Goal: Task Accomplishment & Management: Use online tool/utility

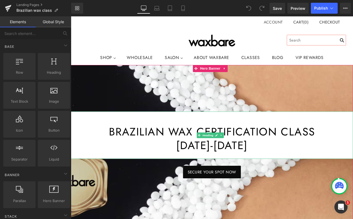
click at [322, 168] on h1 "Brazilian Wax Certification Class november 2-3, 2025" at bounding box center [236, 160] width 331 height 32
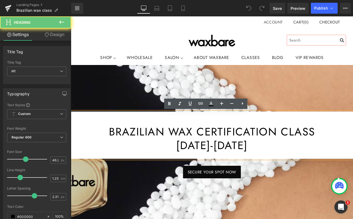
click at [321, 168] on h1 "Brazilian Wax Certification Class november 2-3, 2025" at bounding box center [236, 160] width 331 height 32
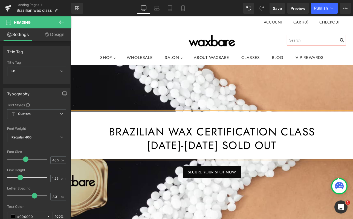
drag, startPoint x: 334, startPoint y: 168, endPoint x: 269, endPoint y: 164, distance: 65.8
click at [269, 164] on h1 "Brazilian Wax Certification Class november 2-3, 2025 SOLD OUT" at bounding box center [236, 160] width 331 height 32
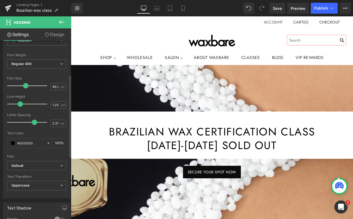
scroll to position [74, 0]
click at [13, 143] on span at bounding box center [13, 143] width 4 height 4
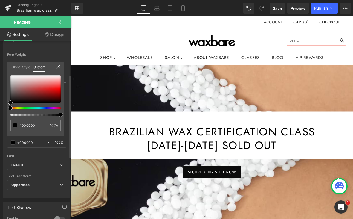
type input "#e80c0c"
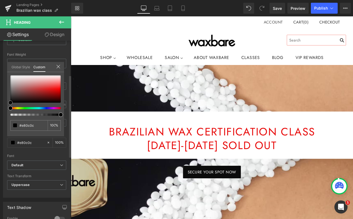
click at [56, 90] on div at bounding box center [35, 88] width 50 height 27
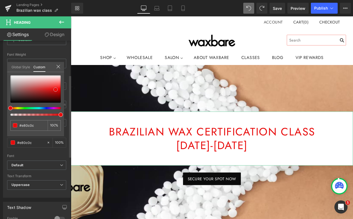
type input "#e70d0d"
type input "#e20d0d"
type input "#d51010"
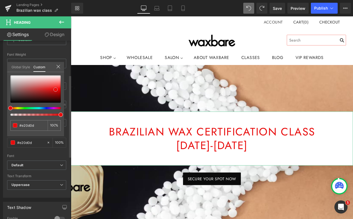
type input "#d51010"
type input "#c31818"
type input "#ae1d1d"
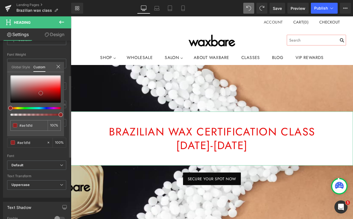
type input "#902121"
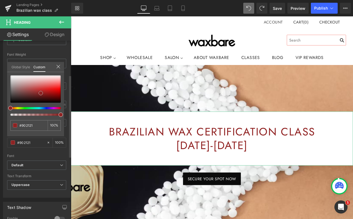
type input "#7c2626"
type input "#6f2929"
type input "#632a2a"
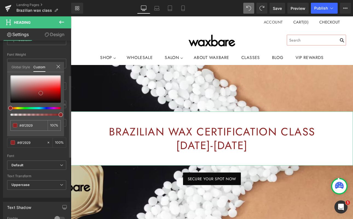
type input "#632a2a"
type input "#582c2c"
type input "#4e3131"
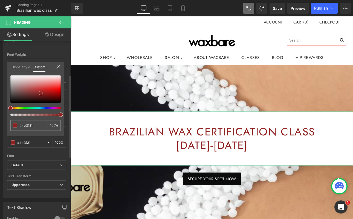
type input "#443131"
type input "#393131"
type input "#353030"
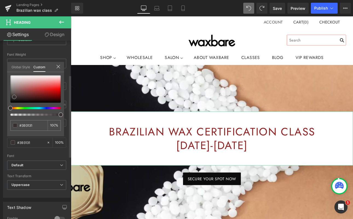
type input "#353030"
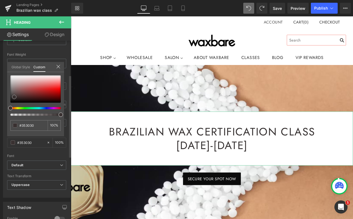
type input "#303030"
type input "#2d2d2d"
type input "#2b2b2b"
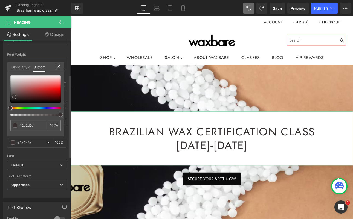
type input "#2b2b2b"
type input "#282828"
type input "#262626"
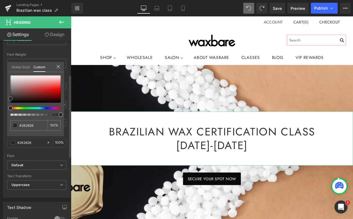
type input "#232323"
type input "#212121"
type input "#1e1e1e"
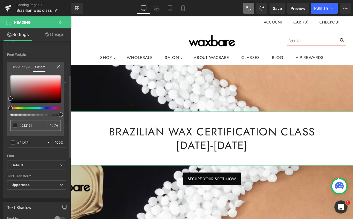
type input "#1e1e1e"
type input "#1c1c1c"
type input "#191919"
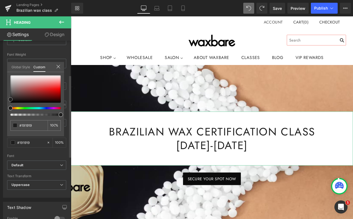
type input "#161616"
type input "#141414"
type input "#0f0f0f"
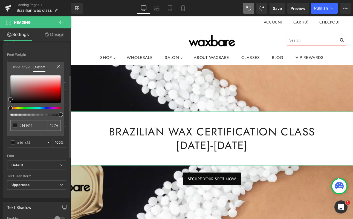
type input "#0f0f0f"
type input "#070707"
type input "#000000"
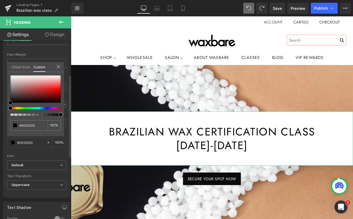
drag, startPoint x: 55, startPoint y: 88, endPoint x: 7, endPoint y: 102, distance: 49.9
click at [7, 102] on div "#000000 100 %" at bounding box center [35, 105] width 57 height 61
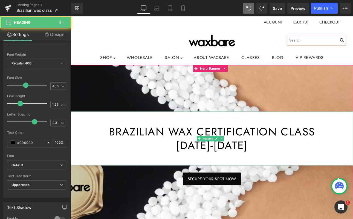
click at [350, 170] on h1 "Brazilian Wax Certification Class november 2-3, 2025" at bounding box center [236, 160] width 331 height 32
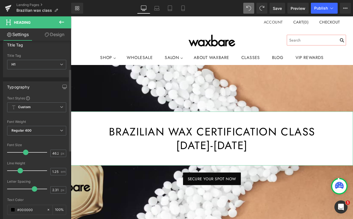
scroll to position [0, 0]
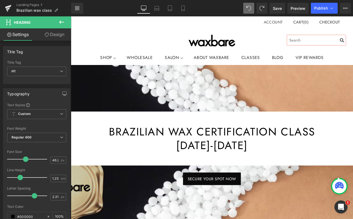
click at [63, 25] on icon at bounding box center [61, 22] width 7 height 7
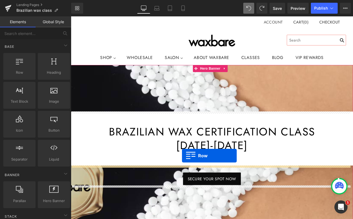
drag, startPoint x: 92, startPoint y: 87, endPoint x: 201, endPoint y: 180, distance: 143.5
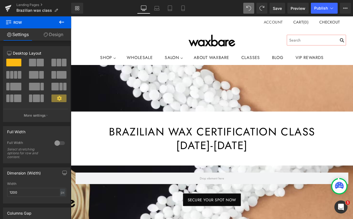
click at [58, 21] on icon at bounding box center [61, 22] width 7 height 7
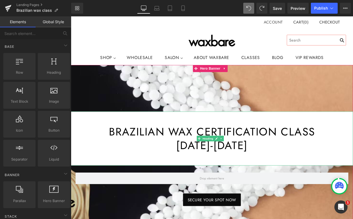
click at [316, 168] on h1 "Brazilian Wax Certification Class november 2-3, 2025" at bounding box center [236, 160] width 331 height 32
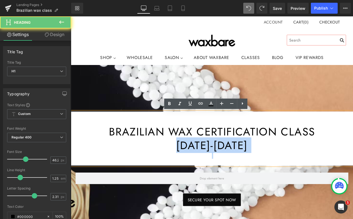
drag, startPoint x: 313, startPoint y: 169, endPoint x: 174, endPoint y: 169, distance: 138.9
click at [174, 169] on h1 "Brazilian Wax Certification Class november 2-3, 2025" at bounding box center [236, 160] width 331 height 32
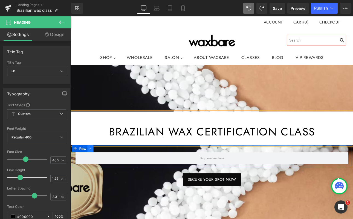
click at [92, 172] on icon at bounding box center [94, 172] width 4 height 4
click at [107, 172] on icon at bounding box center [108, 172] width 4 height 4
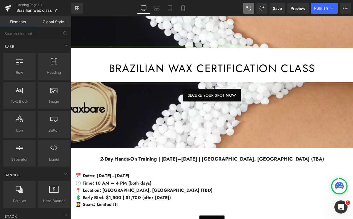
scroll to position [75, 0]
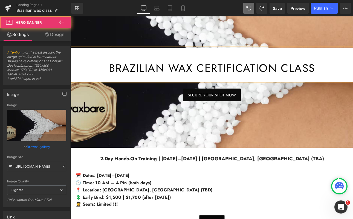
click at [322, 124] on div at bounding box center [236, 85] width 331 height 172
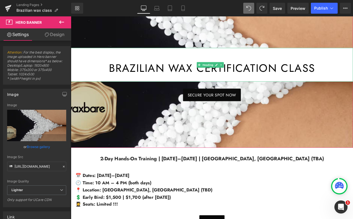
click at [104, 74] on h1 "Brazilian Wax Certification Class" at bounding box center [236, 77] width 331 height 16
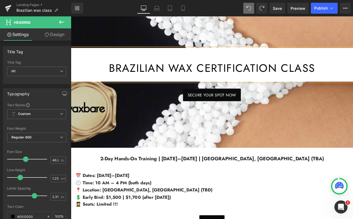
click at [353, 74] on h1 "Brazilian Wax Certification Class" at bounding box center [236, 77] width 331 height 16
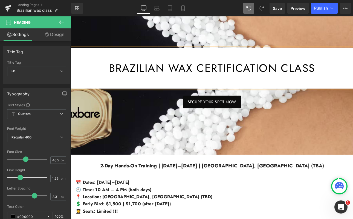
click at [317, 127] on div at bounding box center [236, 89] width 331 height 180
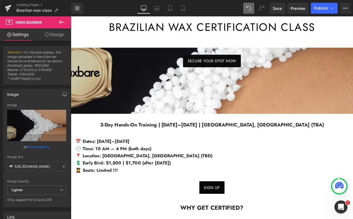
scroll to position [128, 0]
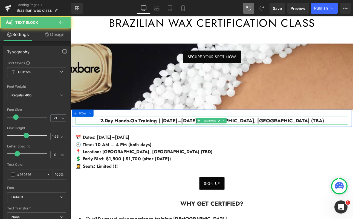
click at [336, 139] on p "2-Day Hands-On Training | Nov 2–3, 2025 | Sacramento, CA (TBA)" at bounding box center [236, 138] width 320 height 9
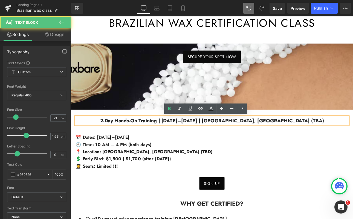
click at [336, 138] on p "2-Day Hands-On Training | Nov 2–3, 2025 | Sacramento, CA (TBA)" at bounding box center [236, 138] width 320 height 9
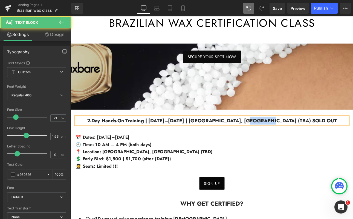
drag, startPoint x: 311, startPoint y: 139, endPoint x: 346, endPoint y: 140, distance: 34.5
click at [346, 140] on p "2-Day Hands-On Training | Nov 2–3, 2025 | Sacramento, CA (TBA) SOLD OUT" at bounding box center [236, 138] width 320 height 9
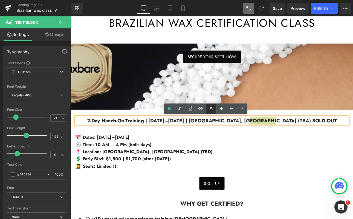
click at [211, 109] on icon at bounding box center [211, 109] width 7 height 7
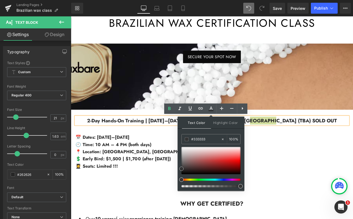
type input "#f63131"
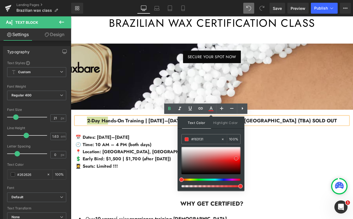
click at [236, 159] on div at bounding box center [210, 160] width 59 height 27
click at [219, 108] on icon at bounding box center [221, 108] width 7 height 7
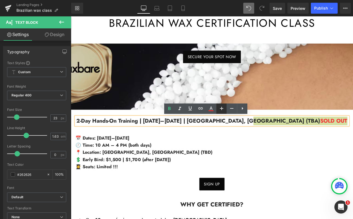
click at [219, 108] on icon at bounding box center [221, 108] width 7 height 7
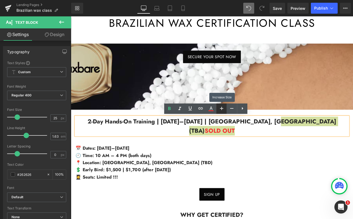
click at [219, 108] on icon at bounding box center [221, 108] width 7 height 7
type input "27"
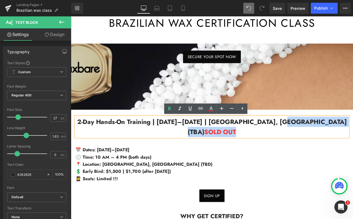
click at [306, 203] on p "👩‍🎓 Seats: Limited !!!" at bounding box center [236, 207] width 320 height 8
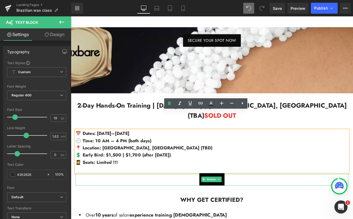
scroll to position [146, 0]
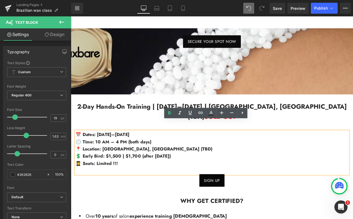
click at [353, 123] on p "2-Day Hands-On Training | Nov 2–3, 2025 | Sacramento, CA (TBA) SOLD OUT" at bounding box center [236, 128] width 320 height 24
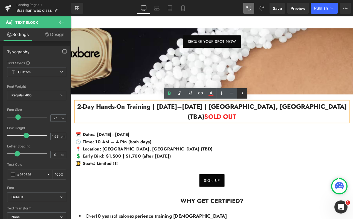
click at [244, 94] on icon at bounding box center [242, 93] width 7 height 7
click at [252, 93] on icon at bounding box center [252, 93] width 1 height 3
click at [291, 168] on p "📍 Location: Sacramento, CA (TBD)" at bounding box center [236, 172] width 320 height 8
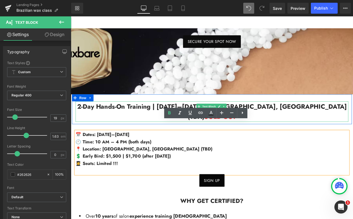
click at [353, 123] on p "2-Day Hands-On Training | Nov 2–3, 2025 | Sacramento, CA (TBA) SOLD OUT" at bounding box center [236, 128] width 320 height 24
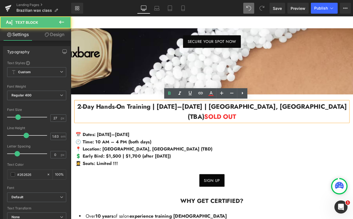
click at [80, 123] on p "2-Day Hands-On Training | Nov 2–3, 2025 | Sacramento, CA (TBA) SOLD OUT" at bounding box center [236, 128] width 320 height 24
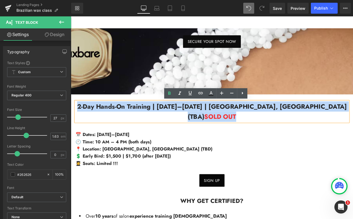
drag, startPoint x: 92, startPoint y: 120, endPoint x: 380, endPoint y: 121, distance: 287.7
click at [353, 121] on p "2-Day Hands-On Training | Nov 2–3, 2025 | Sacramento, CA (TBA) SOLD OUT" at bounding box center [236, 128] width 320 height 24
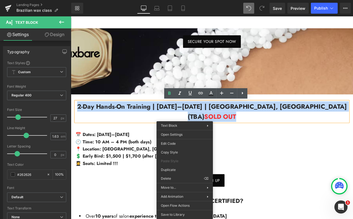
click at [276, 160] on p "🕘 Time: 10 AM – 4 PM (both days)" at bounding box center [236, 164] width 320 height 8
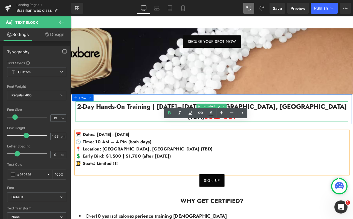
click at [104, 119] on span "2-Day Hands-On Training | Nov 2–3, 2025 | Sacramento, CA (TBA) SOLD OUT" at bounding box center [236, 128] width 316 height 23
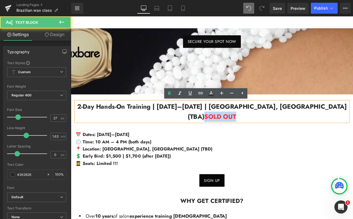
drag, startPoint x: 333, startPoint y: 121, endPoint x: 370, endPoint y: 123, distance: 37.5
click at [353, 123] on p "2-Day Hands-On Training | Nov 2–3, 2025 | Sacramento, CA (TBA) SOLD OUT" at bounding box center [236, 128] width 320 height 24
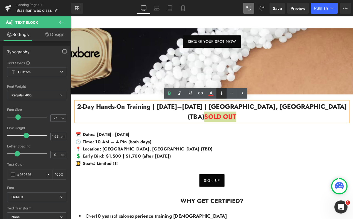
click at [222, 94] on icon at bounding box center [221, 93] width 7 height 7
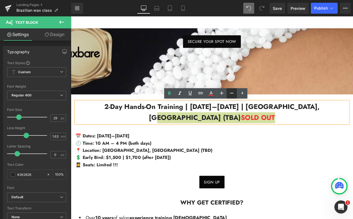
click at [228, 94] on icon at bounding box center [231, 93] width 7 height 7
type input "27"
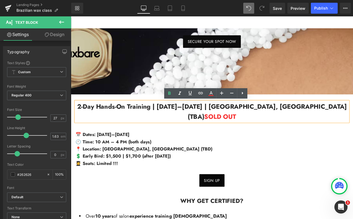
click at [353, 122] on p "2-Day Hands-On Training | Nov 2–3, 2025 | Sacramento, CA (TBA) SOLD OUT" at bounding box center [236, 128] width 320 height 24
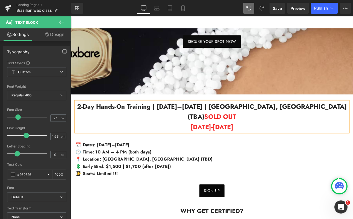
click at [252, 141] on span "OCTOBER 19-20 2025" at bounding box center [236, 146] width 50 height 11
click at [291, 140] on p "OCTOBER 19-20, 2025" at bounding box center [236, 146] width 320 height 12
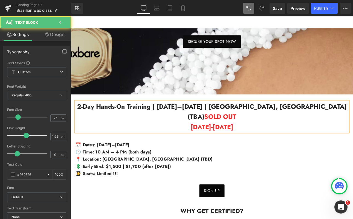
drag, startPoint x: 278, startPoint y: 138, endPoint x: 189, endPoint y: 138, distance: 89.4
click at [189, 140] on p "OCTOBER 19-20, 2025" at bounding box center [236, 146] width 320 height 12
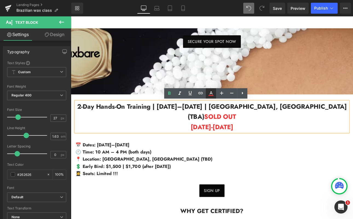
click at [214, 92] on icon at bounding box center [211, 93] width 7 height 7
type input "100"
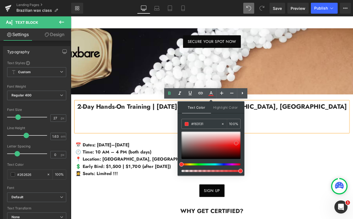
type input "#050505"
click at [182, 159] on div at bounding box center [210, 145] width 59 height 27
click at [297, 180] on p "📍 Location: Sacramento, CA (TBD)" at bounding box center [236, 184] width 320 height 8
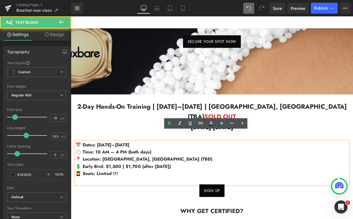
click at [71, 16] on div at bounding box center [71, 16] width 0 height 0
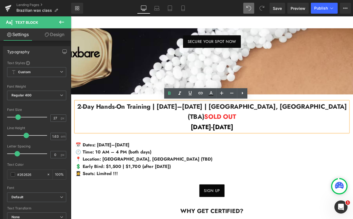
click at [301, 140] on p "OCTOBER 19-20, 2025" at bounding box center [236, 146] width 320 height 12
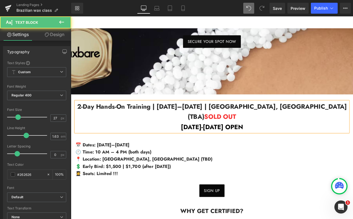
drag, startPoint x: 266, startPoint y: 134, endPoint x: 286, endPoint y: 135, distance: 19.4
click at [273, 141] on span "OCTOBER 19-20, 2025 OPEN" at bounding box center [236, 146] width 73 height 11
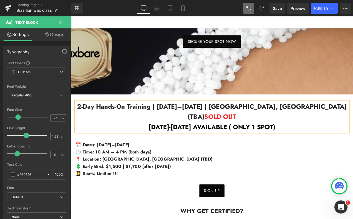
click at [230, 141] on span "OCTOBER 19-20, 2025 AVAILABLE ( ONLY 1 SPOT)" at bounding box center [236, 146] width 149 height 11
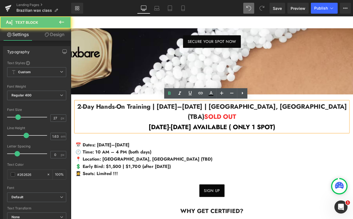
click at [229, 141] on span "OCTOBER 19-20, 2025 AVAILABLE ( ONLY 1 SPOT)" at bounding box center [236, 146] width 149 height 11
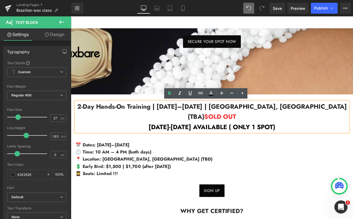
drag, startPoint x: 229, startPoint y: 133, endPoint x: 325, endPoint y: 133, distance: 95.7
click at [325, 140] on p "OCTOBER 19-20, 2025 AVAILABLE ( ONLY 1 SPOT)" at bounding box center [236, 146] width 320 height 12
click at [212, 95] on icon at bounding box center [210, 95] width 5 height 1
type input "100"
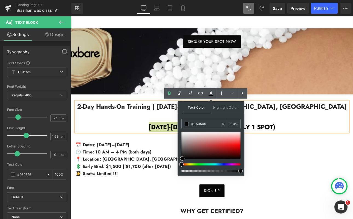
click at [194, 165] on div at bounding box center [208, 165] width 59 height 2
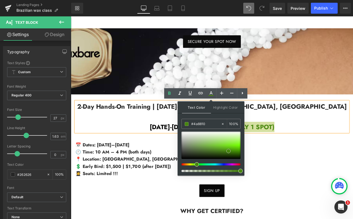
drag, startPoint x: 199, startPoint y: 140, endPoint x: 228, endPoint y: 151, distance: 31.2
click at [228, 151] on div at bounding box center [210, 145] width 59 height 27
click at [328, 172] on p "🕘 Time: 10 AM – 4 PM (both days)" at bounding box center [236, 176] width 320 height 8
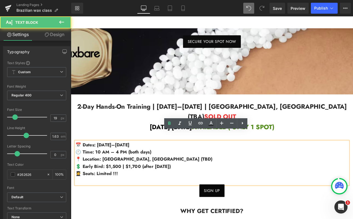
click at [328, 172] on p "🕘 Time: 10 AM – 4 PM (both days)" at bounding box center [236, 176] width 320 height 8
click at [353, 140] on p "OCTOBER 19-20, 2025 AVAILABLE ( ONLY 1 SPOT)" at bounding box center [236, 146] width 320 height 12
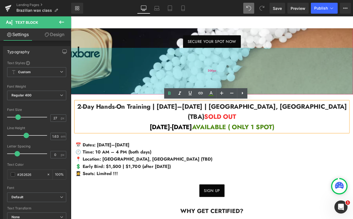
click at [142, 74] on div "200px" at bounding box center [236, 80] width 331 height 55
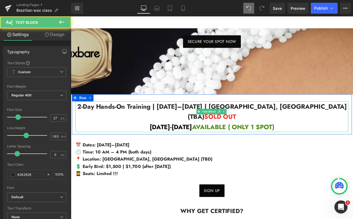
click at [120, 140] on p "OCTOBER 19-20, 2025 AVAILABLE ( ONLY 1 SPOT)" at bounding box center [236, 146] width 320 height 12
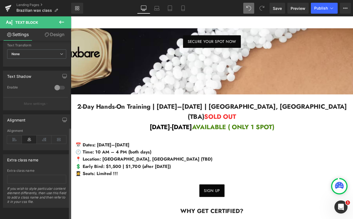
scroll to position [167, 0]
click at [13, 136] on icon at bounding box center [14, 140] width 15 height 8
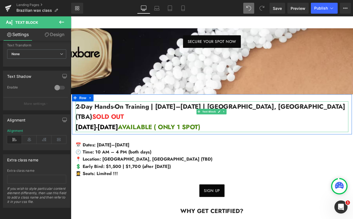
click at [108, 124] on span "2-Day Hands-On Training | Nov 2–3, 2025 | Sacramento, CA (TBA) SOLD OUT" at bounding box center [234, 128] width 316 height 23
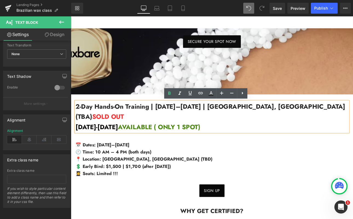
click at [303, 123] on span "2-Day Hands-On Training | Nov 2–3, 2025 | Sacramento, CA (TBA) SOLD OUT" at bounding box center [234, 128] width 316 height 23
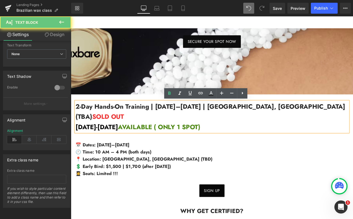
click at [306, 122] on span "2-Day Hands-On Training | Nov 2–3, 2025 | Sacramento, CA (TBA) SOLD OUT" at bounding box center [234, 128] width 316 height 23
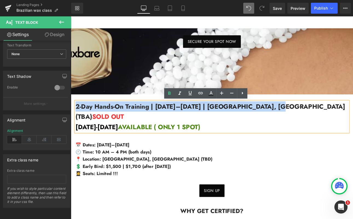
drag, startPoint x: 306, startPoint y: 122, endPoint x: 72, endPoint y: 123, distance: 234.1
click at [72, 123] on div "2-Day Hands-On Training | Nov 2–3, 2025 | Sacramento, CA (TBA) SOLD OUT OCTOBER…" at bounding box center [236, 134] width 328 height 36
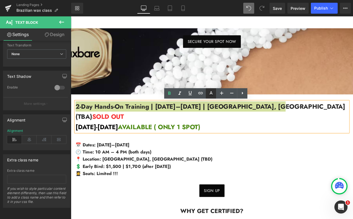
click at [212, 93] on icon at bounding box center [210, 92] width 3 height 3
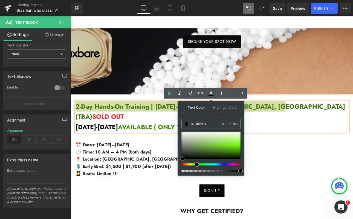
type input "#020202"
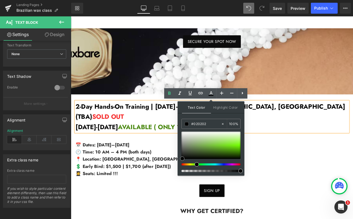
drag, startPoint x: 228, startPoint y: 152, endPoint x: 182, endPoint y: 160, distance: 46.9
click at [182, 160] on span at bounding box center [182, 159] width 4 height 4
click at [333, 172] on p "🕘 Time: 10 AM – 4 PM (both days)" at bounding box center [236, 176] width 320 height 8
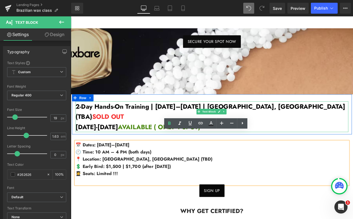
click at [330, 128] on p "2-Day Hands-On Training | Nov 2–3, 2025 | Sacramento, CA (TBA) SOLD OUT" at bounding box center [236, 128] width 320 height 24
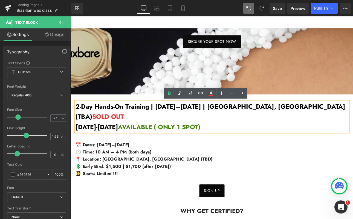
click at [182, 121] on span "2-Day Hands-On Training | Nov 2–3, 2025 | Sacramento, CA (TBA)" at bounding box center [234, 128] width 316 height 23
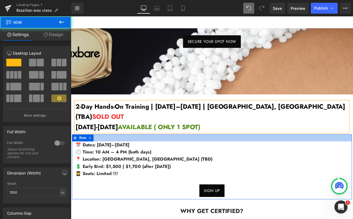
click at [252, 155] on div at bounding box center [236, 159] width 328 height 8
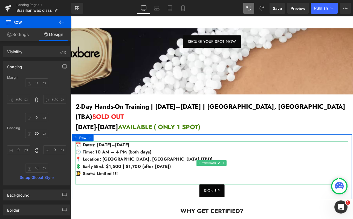
click at [151, 163] on p "📅 Dates: Nov 2–3, 2025" at bounding box center [236, 167] width 320 height 8
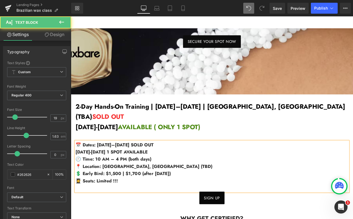
drag, startPoint x: 189, startPoint y: 164, endPoint x: 142, endPoint y: 164, distance: 47.0
click at [142, 172] on span "Oct 19-20, 2025 1 SPOT AVAILABLE" at bounding box center [118, 175] width 85 height 7
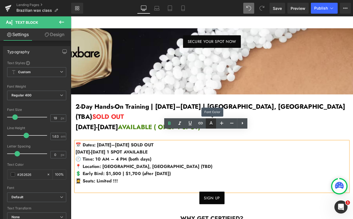
click at [212, 125] on icon at bounding box center [210, 125] width 5 height 1
type input "#000000"
type input "100"
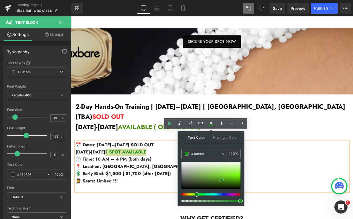
type input "#177c17"
drag, startPoint x: 216, startPoint y: 178, endPoint x: 222, endPoint y: 181, distance: 7.0
click at [222, 181] on div at bounding box center [210, 175] width 59 height 27
click at [322, 197] on p "💲 Early Bird: $1,500 | $1,700 (after October 12th)" at bounding box center [236, 201] width 320 height 8
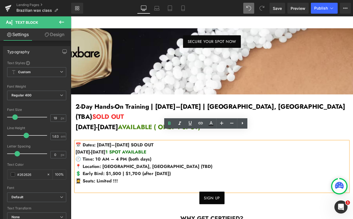
click at [247, 180] on p "🕘 Time: 10 AM – 4 PM (both days)" at bounding box center [236, 184] width 320 height 8
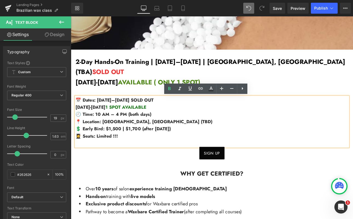
scroll to position [202, 0]
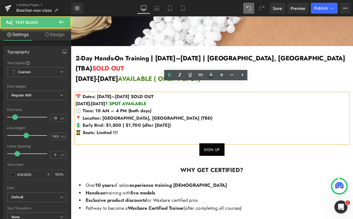
click at [200, 141] on p "💲 Early Bird: $1,500 | $1,700 (after October 12th)" at bounding box center [236, 145] width 320 height 8
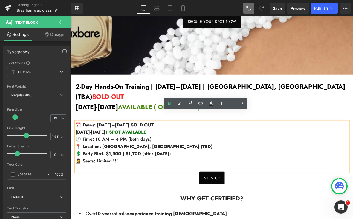
scroll to position [169, 0]
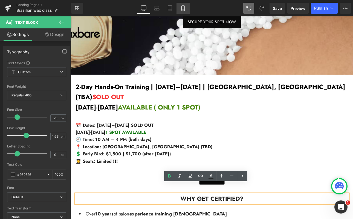
click at [181, 10] on icon at bounding box center [182, 8] width 3 height 5
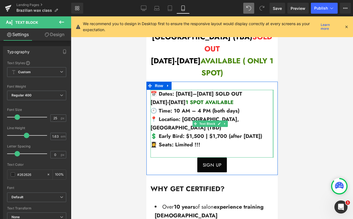
scroll to position [270, 0]
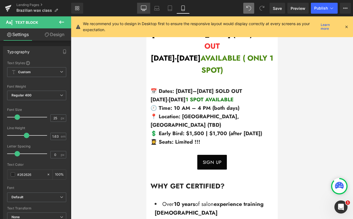
click at [146, 9] on link "Desktop" at bounding box center [143, 8] width 13 height 11
type input "100"
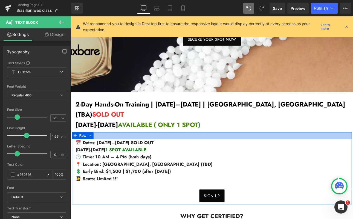
scroll to position [142, 0]
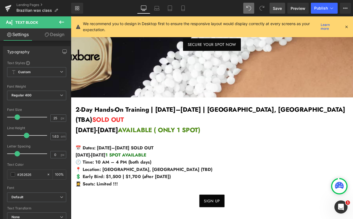
click at [282, 7] on span "Save" at bounding box center [277, 8] width 9 height 6
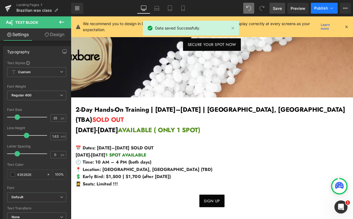
click at [323, 8] on span "Publish" at bounding box center [321, 8] width 14 height 4
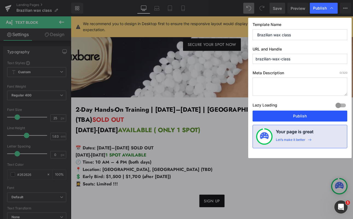
click at [299, 112] on button "Publish" at bounding box center [299, 116] width 95 height 11
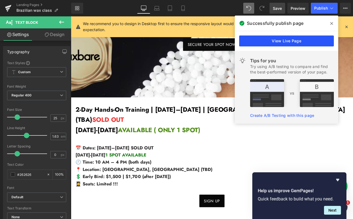
click at [288, 39] on link "View Live Page" at bounding box center [286, 41] width 95 height 11
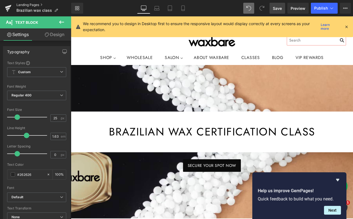
click at [23, 4] on link "Landing Pages" at bounding box center [43, 5] width 55 height 4
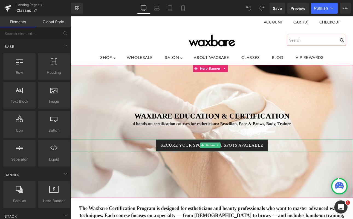
click at [247, 171] on span "SECURE YOUR SPOT! ONLY 6 SPOTS AVAILABLE" at bounding box center [236, 168] width 120 height 6
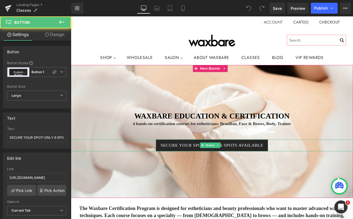
click at [289, 167] on span "SECURE YOUR SPOT! ONLY 6 SPOTS AVAILABLE" at bounding box center [236, 168] width 120 height 6
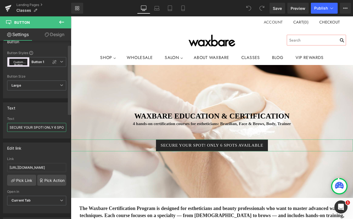
scroll to position [0, 25]
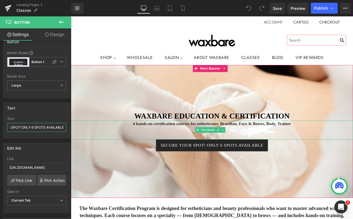
drag, startPoint x: 115, startPoint y: 143, endPoint x: 78, endPoint y: 146, distance: 36.8
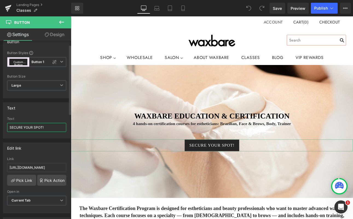
click at [43, 127] on input "SECURE YOUR SPOT!" at bounding box center [36, 127] width 59 height 9
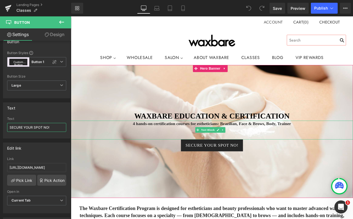
type input "SECURE YOUR SPOT NOW!"
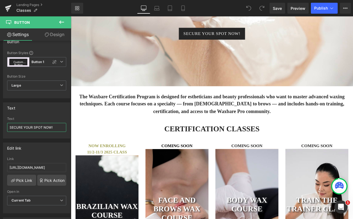
scroll to position [132, 0]
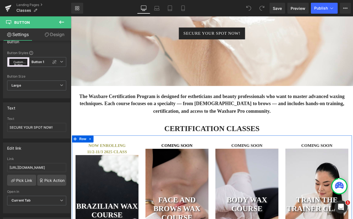
click at [136, 175] on span "11/2-11/3 2025 CLASS" at bounding box center [113, 175] width 47 height 5
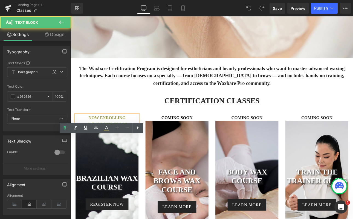
scroll to position [170, 0]
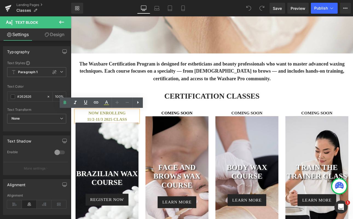
click at [142, 138] on p "11/2-11/3 2025 CLASS" at bounding box center [113, 137] width 74 height 7
drag, startPoint x: 142, startPoint y: 138, endPoint x: 91, endPoint y: 133, distance: 51.9
click at [84, 133] on div "NOW ENROLLING 11/2-11/3 2025 CLASS" at bounding box center [113, 133] width 74 height 15
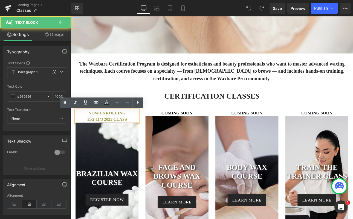
click at [143, 138] on p "11/2-11/3 2025 CLASS" at bounding box center [113, 137] width 74 height 7
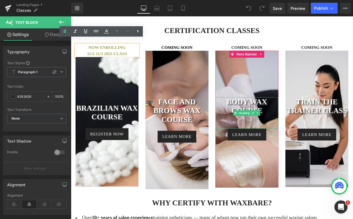
scroll to position [254, 0]
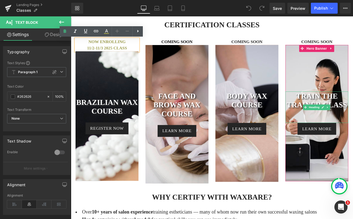
click at [353, 110] on h1 "train the trainer class" at bounding box center [359, 115] width 74 height 21
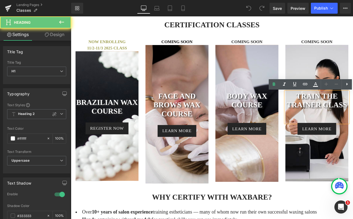
click at [353, 122] on h1 "train the trainer class" at bounding box center [359, 115] width 74 height 21
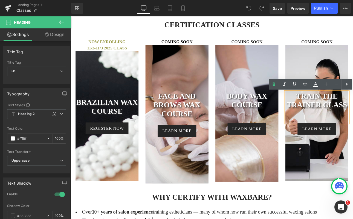
click at [353, 121] on div "COMING SOON Text Block train the trainer class Heading learn more Button Hero B…" at bounding box center [359, 127] width 82 height 168
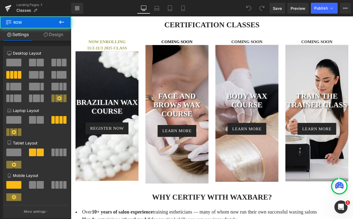
click at [353, 121] on h1 "train the trainer class" at bounding box center [359, 115] width 74 height 21
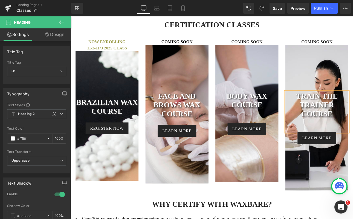
click at [349, 82] on div at bounding box center [359, 135] width 74 height 171
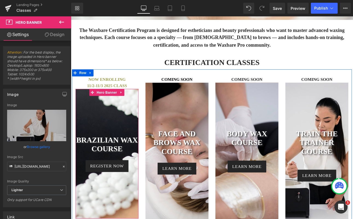
scroll to position [209, 0]
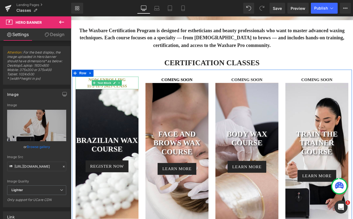
click at [139, 95] on p "NOW ENROLLING" at bounding box center [113, 90] width 74 height 7
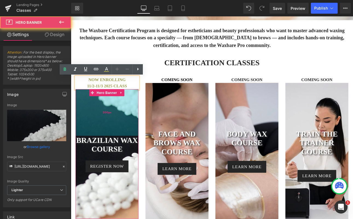
click at [124, 134] on div "200px" at bounding box center [113, 129] width 74 height 55
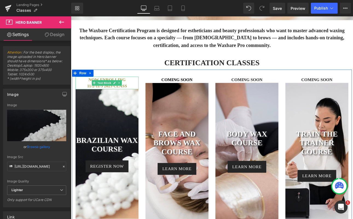
click at [145, 97] on p "11/2-11/3 2025 CLASS" at bounding box center [113, 98] width 74 height 7
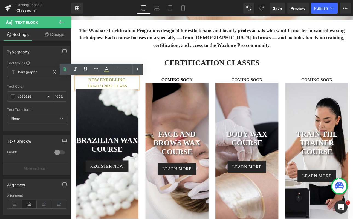
drag, startPoint x: 138, startPoint y: 90, endPoint x: 85, endPoint y: 91, distance: 52.8
click at [85, 91] on p "NOW ENROLLING" at bounding box center [113, 90] width 74 height 7
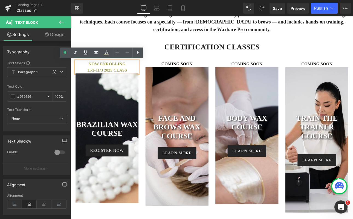
scroll to position [230, 0]
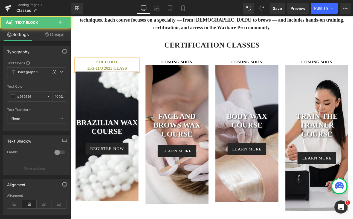
drag, startPoint x: 143, startPoint y: 79, endPoint x: 85, endPoint y: 70, distance: 58.7
click at [85, 70] on div "SOLD OUT 11/2-11/3 2025 CLASS" at bounding box center [113, 73] width 74 height 15
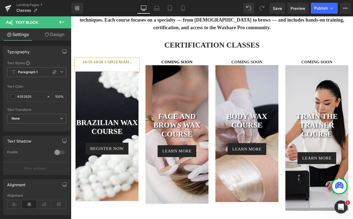
click at [130, 69] on b "10/19-10/20 1 SPOTAVAIL." at bounding box center [113, 69] width 57 height 5
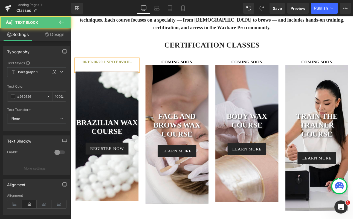
click at [83, 76] on p at bounding box center [113, 77] width 74 height 7
drag, startPoint x: 139, startPoint y: 78, endPoint x: 142, endPoint y: 76, distance: 3.5
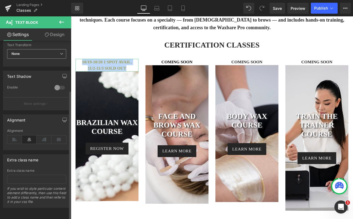
scroll to position [0, 0]
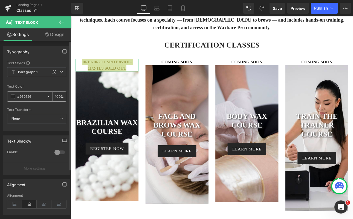
click at [11, 97] on span at bounding box center [13, 97] width 4 height 4
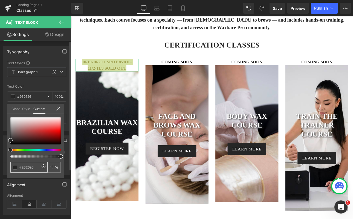
click at [15, 166] on span at bounding box center [15, 167] width 4 height 4
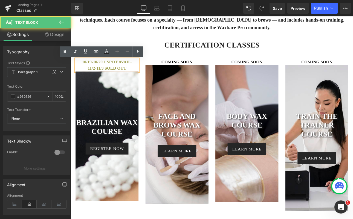
click at [136, 77] on b "11/2-11/3 SOLD OUT" at bounding box center [113, 77] width 45 height 5
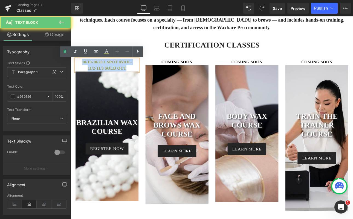
drag, startPoint x: 126, startPoint y: 74, endPoint x: 71, endPoint y: 68, distance: 54.8
click at [72, 68] on div "10/19-10/20 1 SPOT AVAIL. 11/2-11/3 SOLD OUT Text Block BRAZILIAN wax course He…" at bounding box center [113, 149] width 82 height 167
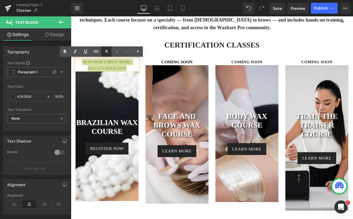
click at [106, 53] on icon at bounding box center [106, 51] width 7 height 7
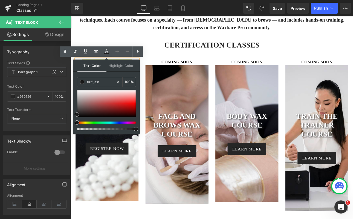
type input "#0c0c0c"
drag, startPoint x: 78, startPoint y: 113, endPoint x: 77, endPoint y: 116, distance: 2.7
click at [77, 116] on span at bounding box center [77, 116] width 4 height 4
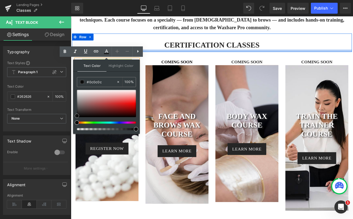
click at [174, 56] on div at bounding box center [236, 57] width 328 height 3
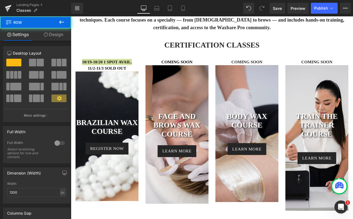
click at [71, 16] on div at bounding box center [71, 16] width 0 height 0
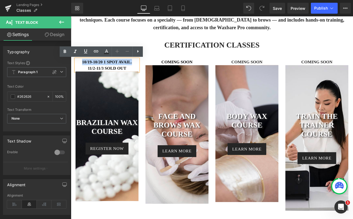
click at [142, 71] on b "10/19-10/20 1 SPOT AVAIL." at bounding box center [113, 69] width 59 height 5
click at [111, 70] on b "10/19-10/20 1 SPOT AVAIL." at bounding box center [113, 69] width 59 height 5
drag, startPoint x: 111, startPoint y: 70, endPoint x: 153, endPoint y: 70, distance: 41.8
click at [153, 70] on div "10/19-10/20 1 SPOT AVAIL. 11/2-11/3 SOLD OUT Text Block BRAZILIAN wax course He…" at bounding box center [236, 152] width 328 height 189
click at [107, 50] on icon at bounding box center [106, 51] width 3 height 3
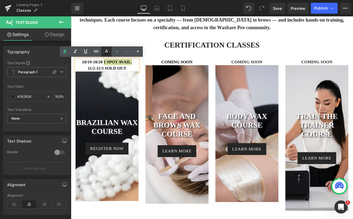
type input "100"
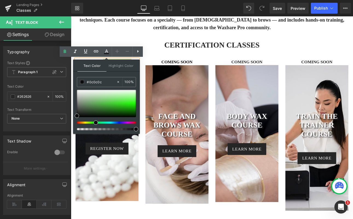
click at [94, 124] on div at bounding box center [104, 123] width 59 height 2
drag, startPoint x: 78, startPoint y: 116, endPoint x: 115, endPoint y: 111, distance: 37.6
click at [115, 111] on span at bounding box center [114, 110] width 4 height 4
click at [172, 65] on div "10/19-10/20 1 SPOT AVAIL. 11/2-11/3 SOLD OUT Text Block BRAZILIAN wax course He…" at bounding box center [236, 152] width 328 height 189
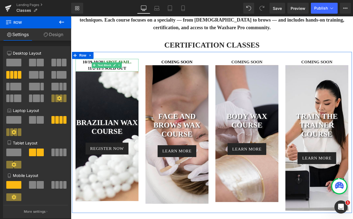
click at [141, 79] on p "11/2-11/3 SOLD OUT" at bounding box center [113, 77] width 74 height 7
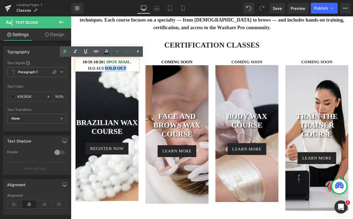
drag, startPoint x: 140, startPoint y: 78, endPoint x: 111, endPoint y: 77, distance: 28.7
click at [111, 77] on p "11/2-11/3 SOLD OUT" at bounding box center [113, 77] width 74 height 7
click at [107, 55] on link at bounding box center [106, 51] width 10 height 10
type input "#0c0c0c"
type input "100"
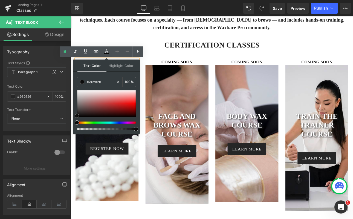
click at [116, 104] on div at bounding box center [106, 103] width 59 height 27
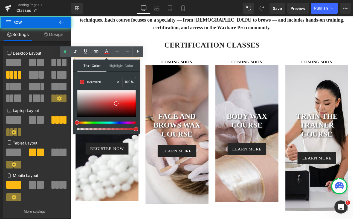
click at [165, 66] on div "10/19-10/20 1 SPOT AVAIL. 11/2-11/3 SOLD OUT Text Block BRAZILIAN wax course He…" at bounding box center [236, 152] width 328 height 189
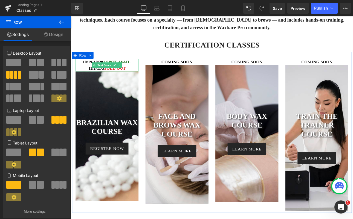
click at [142, 71] on b "1 SPOT AVAIL." at bounding box center [125, 69] width 33 height 5
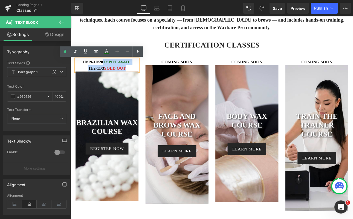
drag, startPoint x: 149, startPoint y: 71, endPoint x: 110, endPoint y: 69, distance: 38.9
click at [110, 69] on div "10/19-10/20 1 SPOT AVAIL. 11/2-11/3 SOLD OUT" at bounding box center [113, 73] width 74 height 15
click at [71, 16] on div "200px" at bounding box center [71, 16] width 0 height 0
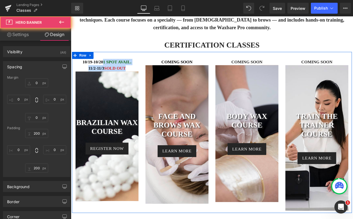
click at [71, 16] on div at bounding box center [71, 16] width 0 height 0
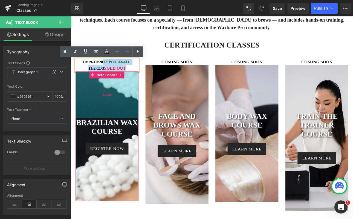
click at [83, 103] on div "200px" at bounding box center [113, 108] width 74 height 55
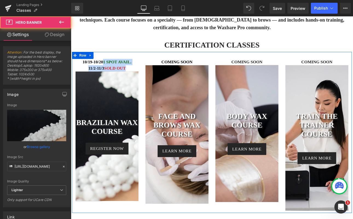
click at [101, 69] on b "10/19-10/20" at bounding box center [97, 69] width 24 height 5
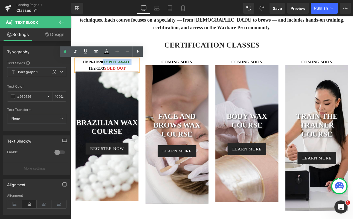
drag, startPoint x: 109, startPoint y: 69, endPoint x: 148, endPoint y: 71, distance: 38.6
click at [148, 71] on p "10/19-10/20 1 SPOT AVAIL." at bounding box center [113, 69] width 74 height 7
click at [107, 51] on icon at bounding box center [106, 51] width 3 height 3
type input "#262626"
type input "100"
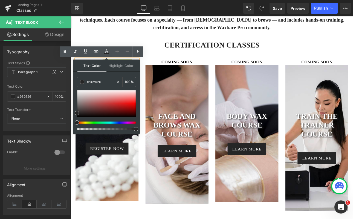
click at [94, 124] on div at bounding box center [106, 110] width 59 height 40
click at [95, 123] on div at bounding box center [104, 123] width 59 height 2
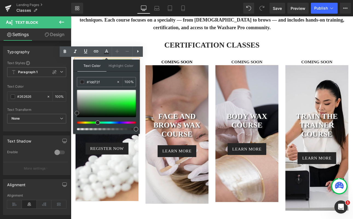
click at [121, 104] on div at bounding box center [106, 103] width 59 height 27
click at [116, 104] on div at bounding box center [106, 103] width 59 height 27
click at [115, 106] on span at bounding box center [116, 104] width 4 height 4
type input "#1f982b"
click at [116, 107] on div at bounding box center [106, 103] width 59 height 27
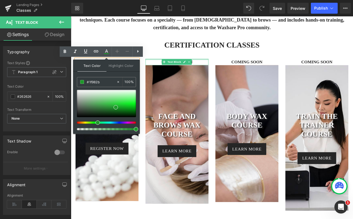
click at [172, 63] on div "10/19-10/20 1 SPOT AVAIL. 11/2-11/3 SOLD OUT Text Block BRAZILIAN wax course He…" at bounding box center [236, 152] width 328 height 189
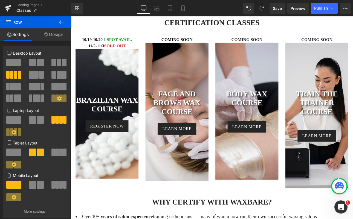
scroll to position [251, 0]
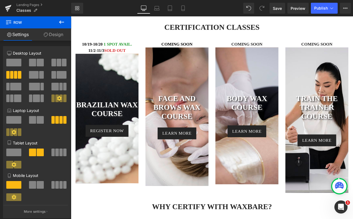
click at [136, 130] on h1 "BRAZILIAN wax course" at bounding box center [113, 125] width 74 height 21
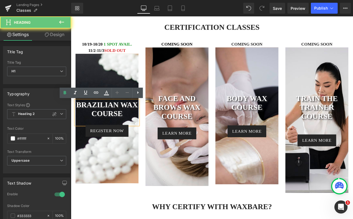
click at [145, 132] on h1 "BRAZILIAN wax course" at bounding box center [113, 125] width 74 height 21
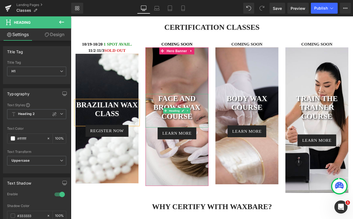
click at [215, 136] on h1 "face and brows wax course" at bounding box center [195, 122] width 74 height 31
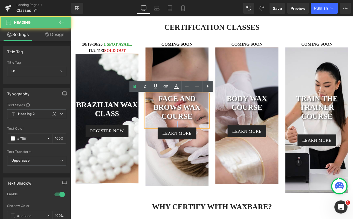
click at [215, 136] on h1 "face and brows wax course" at bounding box center [195, 122] width 74 height 31
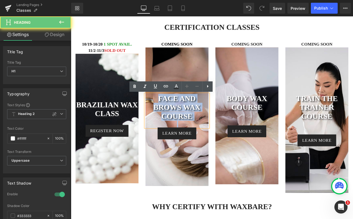
click at [215, 136] on h1 "face and brows wax course" at bounding box center [195, 122] width 74 height 31
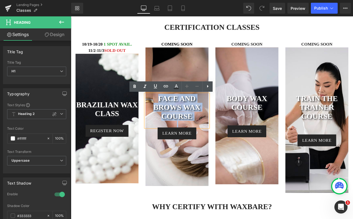
click at [215, 136] on h1 "face and brows wax course" at bounding box center [195, 122] width 74 height 31
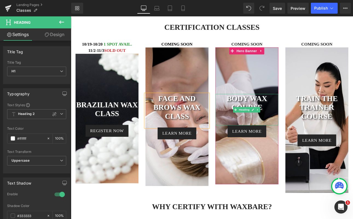
click at [282, 132] on div at bounding box center [277, 133] width 74 height 8
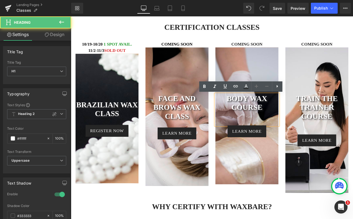
click at [296, 127] on h1 "body wax course" at bounding box center [277, 117] width 74 height 21
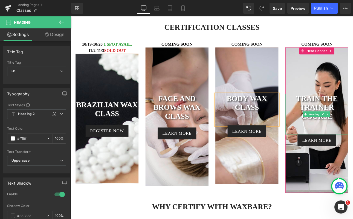
click at [353, 137] on h1 "train the trainer course" at bounding box center [359, 122] width 74 height 31
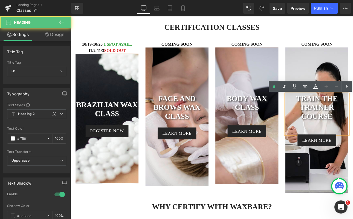
click at [353, 134] on h1 "train the trainer course" at bounding box center [359, 122] width 74 height 31
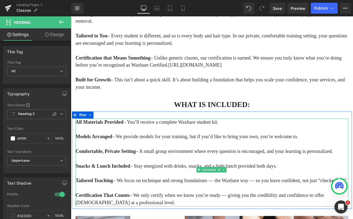
scroll to position [583, 0]
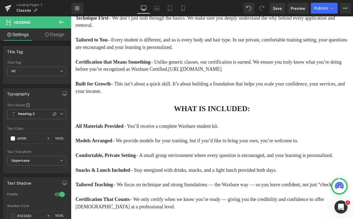
click at [329, 83] on p "Certification that Means Something – Unlike generic classes, our certification …" at bounding box center [236, 74] width 320 height 17
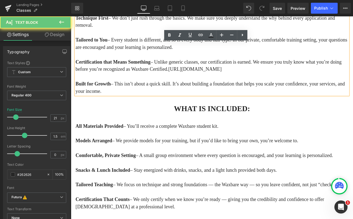
click at [323, 82] on span "Certification that Means Something – Unlike generic classes, our certification …" at bounding box center [232, 74] width 312 height 15
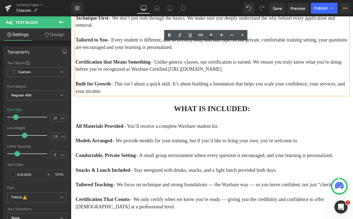
click at [343, 83] on p "Certification that Means Something – Unlike generic classes, our certification …" at bounding box center [236, 74] width 320 height 17
drag, startPoint x: 332, startPoint y: 98, endPoint x: 252, endPoint y: 97, distance: 79.3
click at [252, 83] on p "Certification that Means Something – Unlike generic classes, our certification …" at bounding box center [236, 74] width 320 height 17
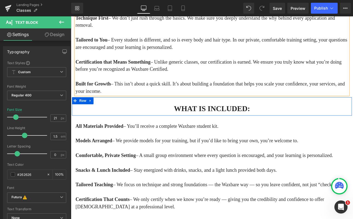
click at [71, 16] on div at bounding box center [71, 16] width 0 height 0
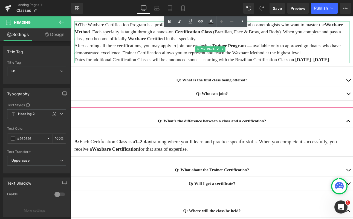
scroll to position [956, 0]
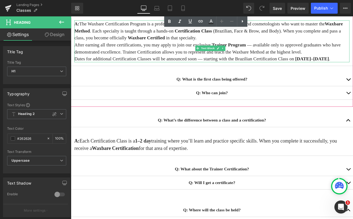
click at [125, 70] on p "Dates for additional Certification Classes will be announced soon — starting wi…" at bounding box center [236, 66] width 323 height 8
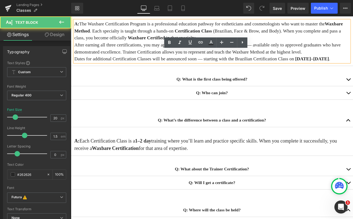
click at [116, 70] on p "Dates for additional Certification Classes will be announced soon — starting wi…" at bounding box center [236, 66] width 323 height 8
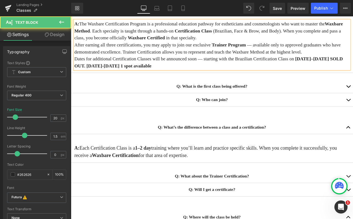
drag, startPoint x: 202, startPoint y: 118, endPoint x: 251, endPoint y: 121, distance: 48.5
click at [251, 78] on p "Dates for additional Certification Classes will be announced soon — starting wi…" at bounding box center [236, 70] width 323 height 16
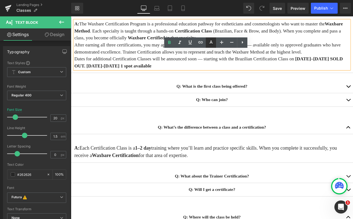
click at [213, 42] on icon at bounding box center [211, 42] width 7 height 7
type input "#262626"
type input "100"
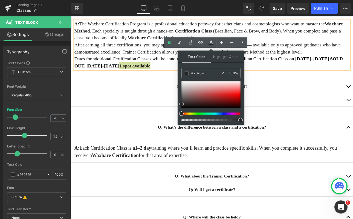
click at [199, 114] on div at bounding box center [208, 114] width 59 height 2
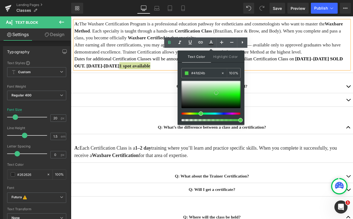
click at [216, 93] on div at bounding box center [210, 94] width 59 height 27
click at [217, 97] on div at bounding box center [210, 94] width 59 height 27
click at [291, 62] on p "After earning all three certifications, you may apply to join our exclusive Tra…" at bounding box center [236, 54] width 323 height 16
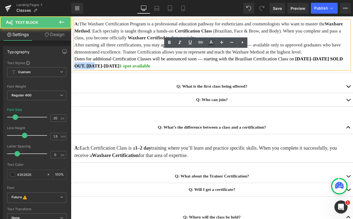
drag, startPoint x: 136, startPoint y: 118, endPoint x: 106, endPoint y: 118, distance: 30.4
click at [106, 77] on span "[DATE]–[DATE] SOLD OUT. [DATE]-[DATE]" at bounding box center [232, 70] width 315 height 14
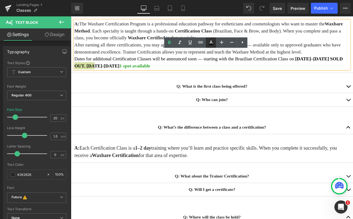
click at [210, 42] on icon at bounding box center [210, 41] width 3 height 3
type input "#000000"
type input "100"
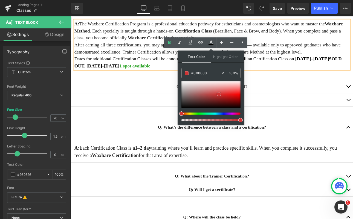
type input "#d03333"
click at [219, 94] on div at bounding box center [210, 94] width 59 height 27
click at [159, 118] on p "Q: Who can join?" at bounding box center [236, 114] width 309 height 7
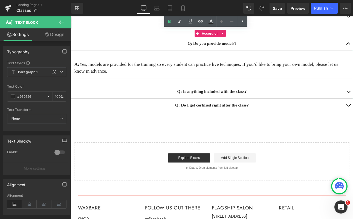
scroll to position [1255, 0]
click at [277, 107] on strong "Q: Is anything included with the class?" at bounding box center [237, 104] width 82 height 5
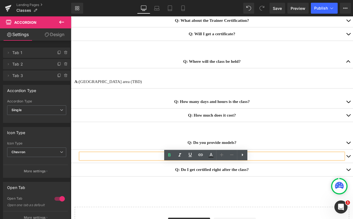
scroll to position [1135, 0]
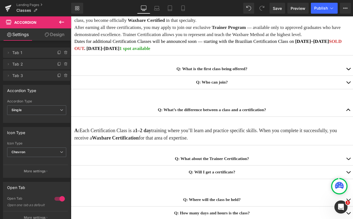
scroll to position [975, 0]
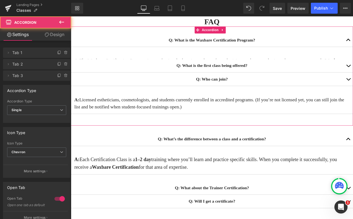
scroll to position [901, 0]
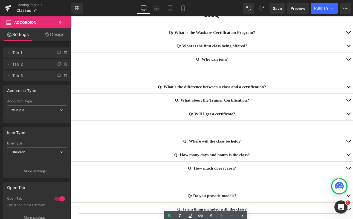
scroll to position [894, 0]
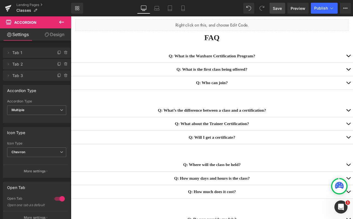
click at [275, 9] on span "Save" at bounding box center [277, 8] width 9 height 6
click at [315, 6] on span "Publish" at bounding box center [321, 8] width 14 height 4
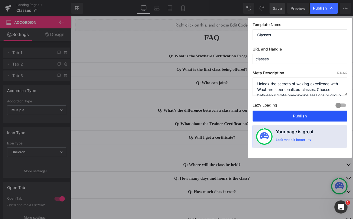
drag, startPoint x: 302, startPoint y: 118, endPoint x: 272, endPoint y: 119, distance: 30.7
click at [302, 118] on button "Publish" at bounding box center [299, 116] width 95 height 11
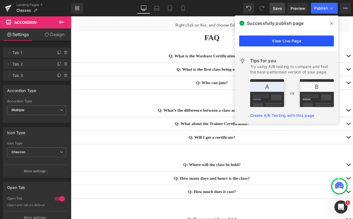
click at [303, 40] on link "View Live Page" at bounding box center [286, 41] width 95 height 11
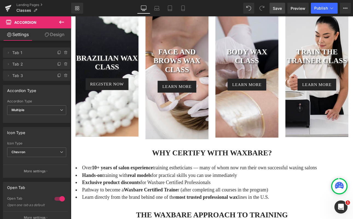
scroll to position [265, 0]
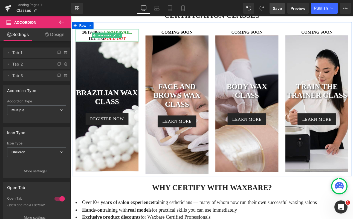
click at [108, 33] on div at bounding box center [113, 31] width 74 height 1
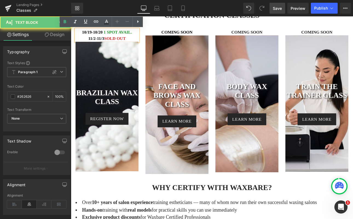
click at [110, 36] on b "1 SPOT AVAIL." at bounding box center [125, 34] width 33 height 5
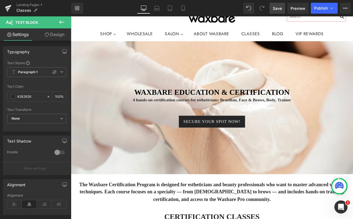
scroll to position [0, 0]
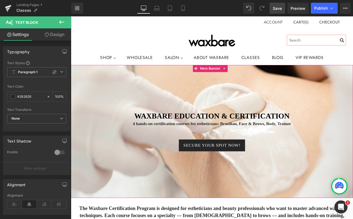
click at [191, 144] on strong "4 hands-on certification courses for estheticians: Brazilian, Face & Brows, Bod…" at bounding box center [237, 142] width 186 height 5
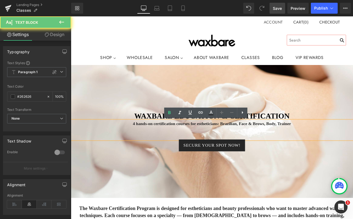
click at [203, 144] on strong "4 hands-on certification courses for estheticians: Brazilian, Face & Brows, Bod…" at bounding box center [237, 142] width 186 height 5
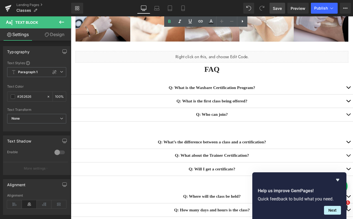
scroll to position [472, 0]
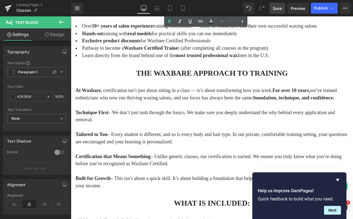
click at [274, 8] on span "Save" at bounding box center [277, 8] width 9 height 6
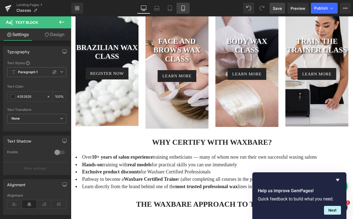
click at [182, 10] on icon at bounding box center [182, 7] width 5 height 5
type input "100"
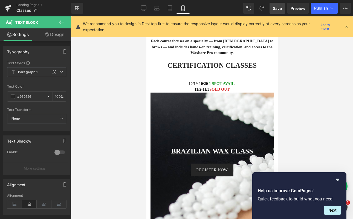
scroll to position [199, 0]
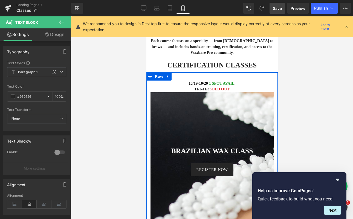
click at [246, 92] on p "11/2-11/3 SOLD OUT" at bounding box center [211, 89] width 123 height 6
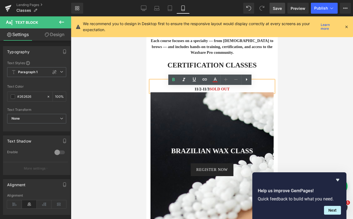
click at [307, 69] on div at bounding box center [212, 117] width 282 height 203
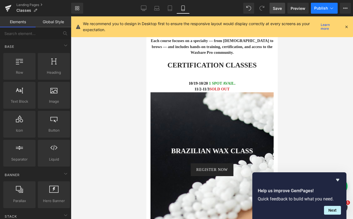
click at [324, 11] on button "Publish" at bounding box center [324, 8] width 27 height 11
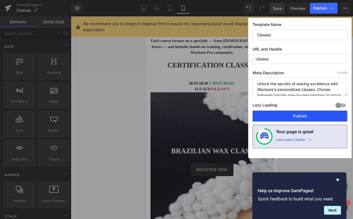
click at [303, 112] on button "Publish" at bounding box center [299, 116] width 95 height 11
